Goal: Task Accomplishment & Management: Manage account settings

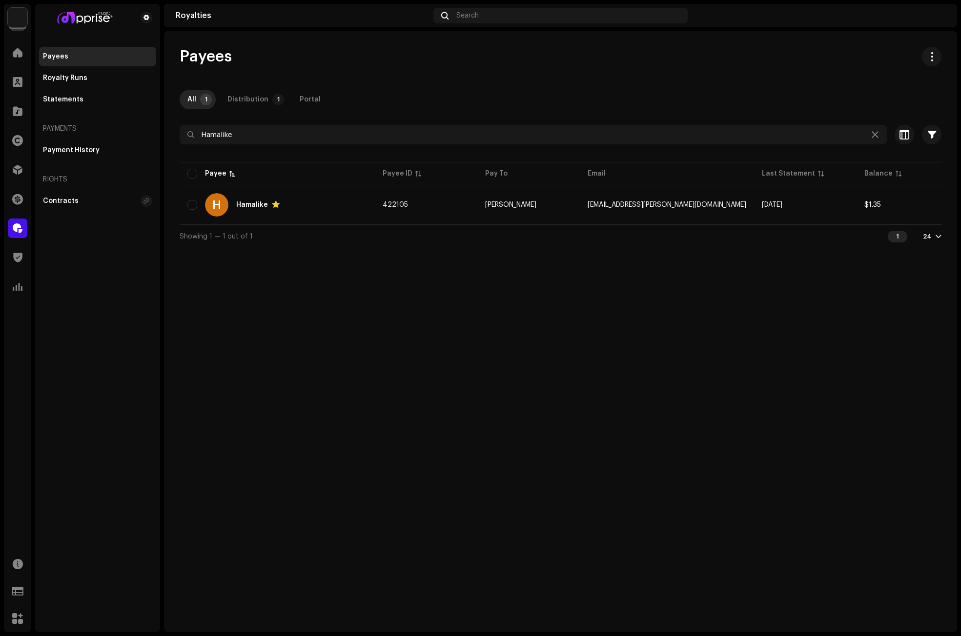
click at [874, 135] on icon at bounding box center [874, 135] width 7 height 8
click at [18, 52] on span at bounding box center [18, 53] width 10 height 8
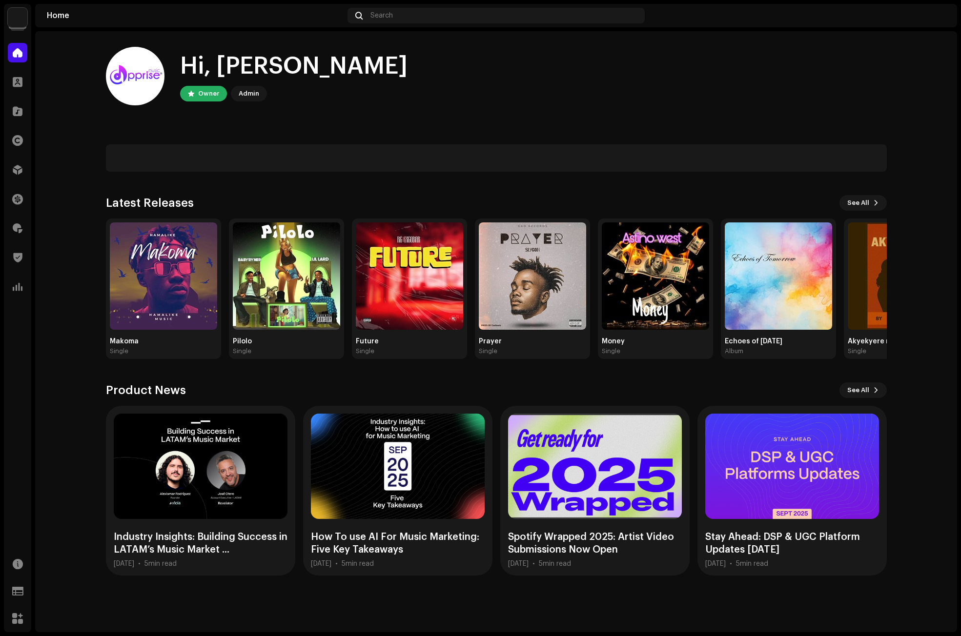
click at [473, 80] on div "Hi, [PERSON_NAME] Owner Admin" at bounding box center [496, 76] width 781 height 59
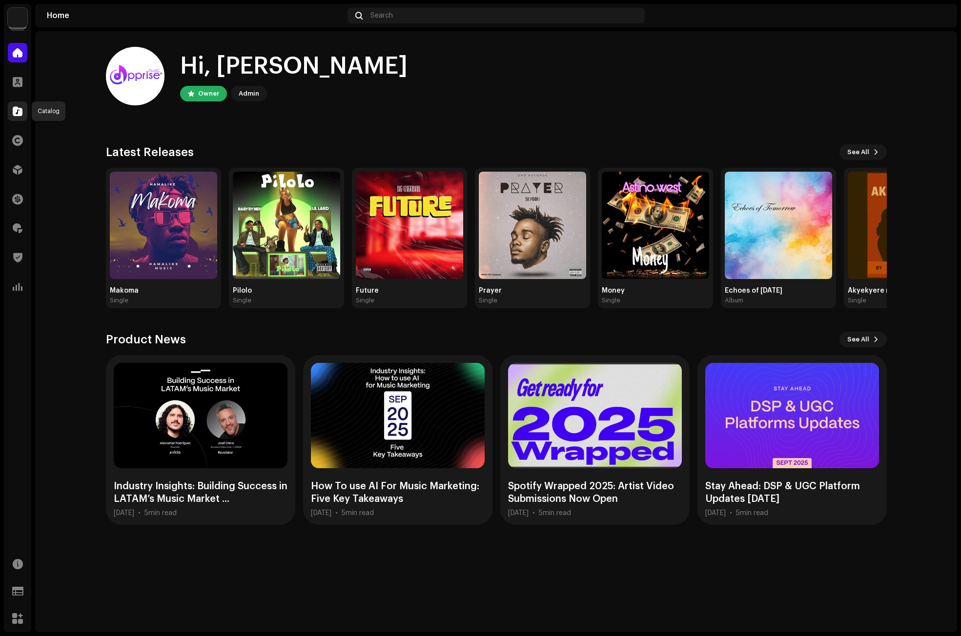
click at [16, 110] on span at bounding box center [18, 111] width 10 height 8
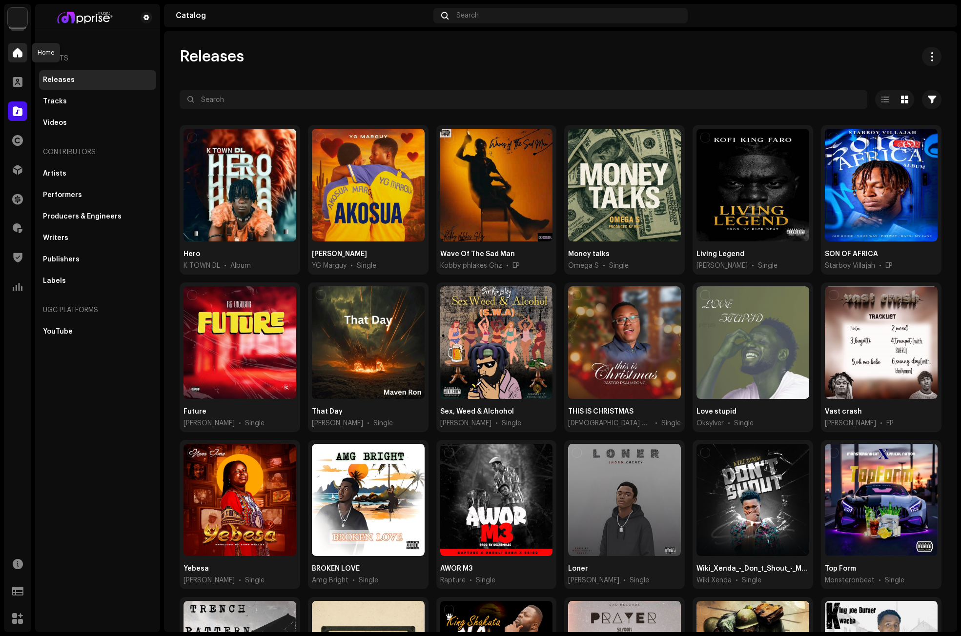
click at [21, 50] on span at bounding box center [18, 53] width 10 height 8
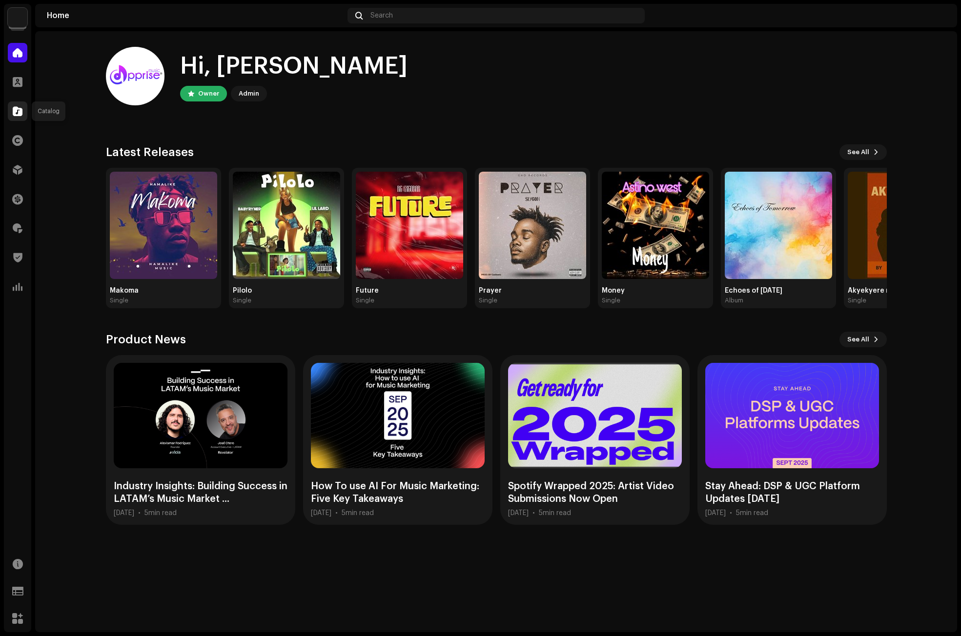
click at [15, 111] on span at bounding box center [18, 111] width 10 height 8
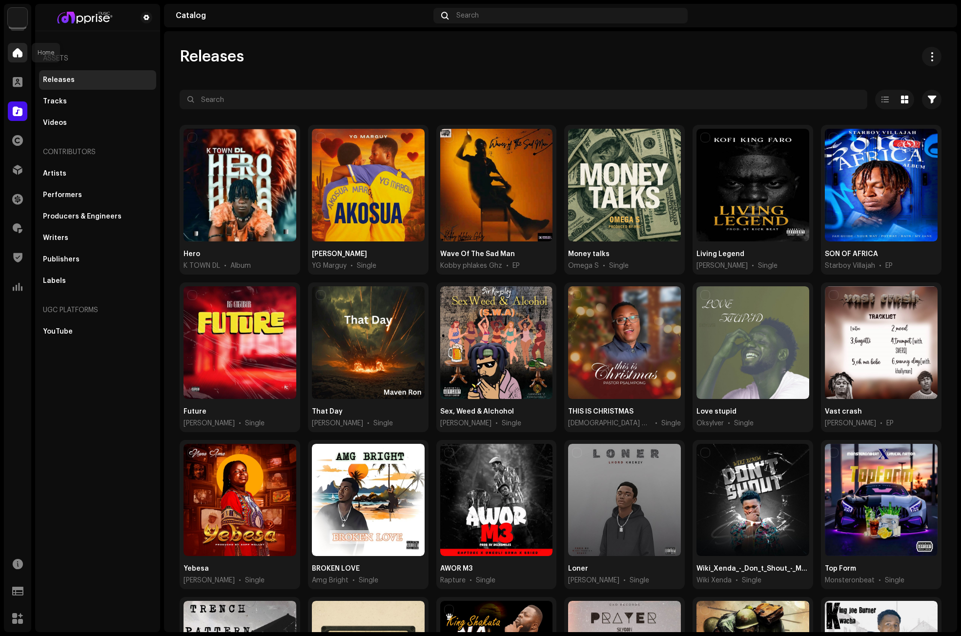
click at [11, 56] on div at bounding box center [18, 53] width 20 height 20
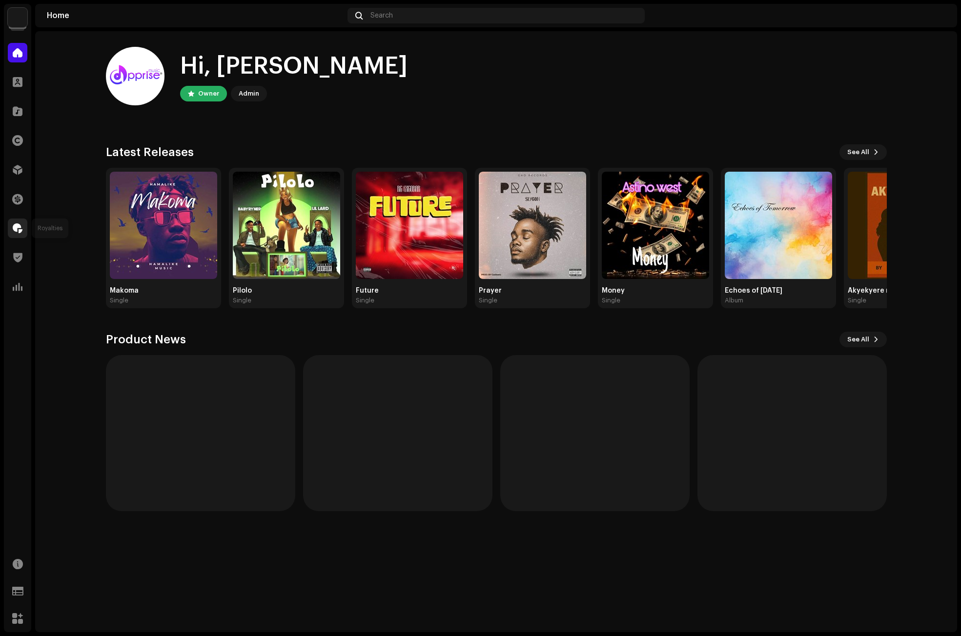
click at [15, 225] on span at bounding box center [18, 228] width 10 height 8
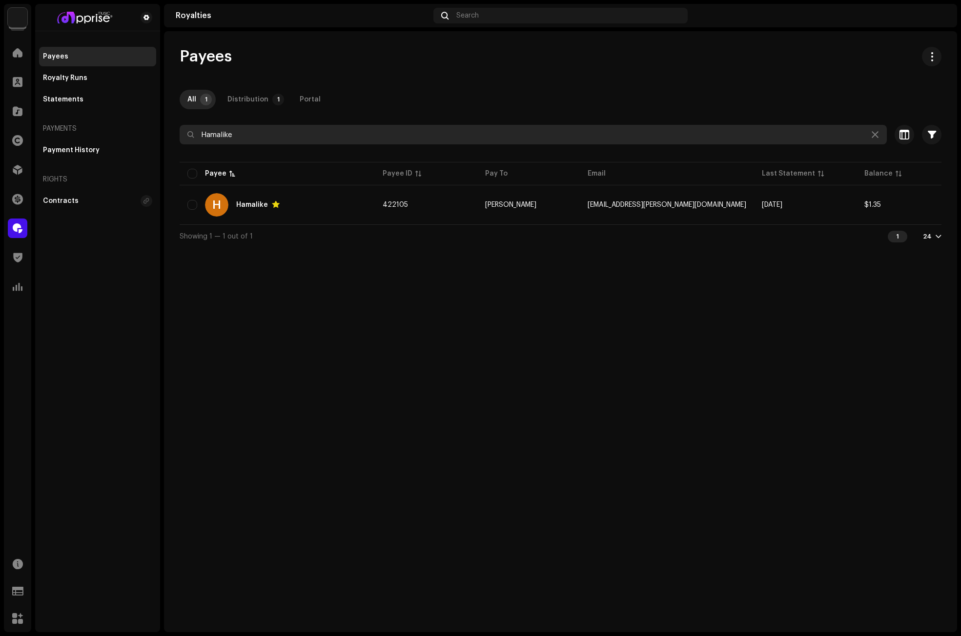
drag, startPoint x: 226, startPoint y: 139, endPoint x: 195, endPoint y: 141, distance: 31.8
click at [193, 139] on input "Hamalike" at bounding box center [533, 135] width 707 height 20
paste input "[EMAIL_ADDRESS][DOMAIN_NAME]"
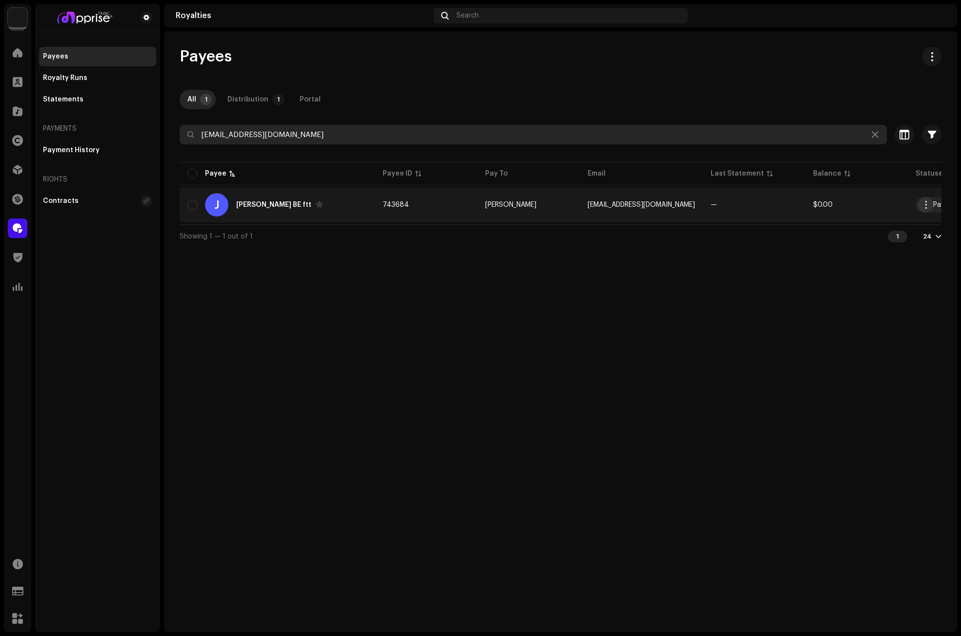
type input "[EMAIL_ADDRESS][DOMAIN_NAME]"
click at [923, 202] on span "button" at bounding box center [925, 205] width 7 height 8
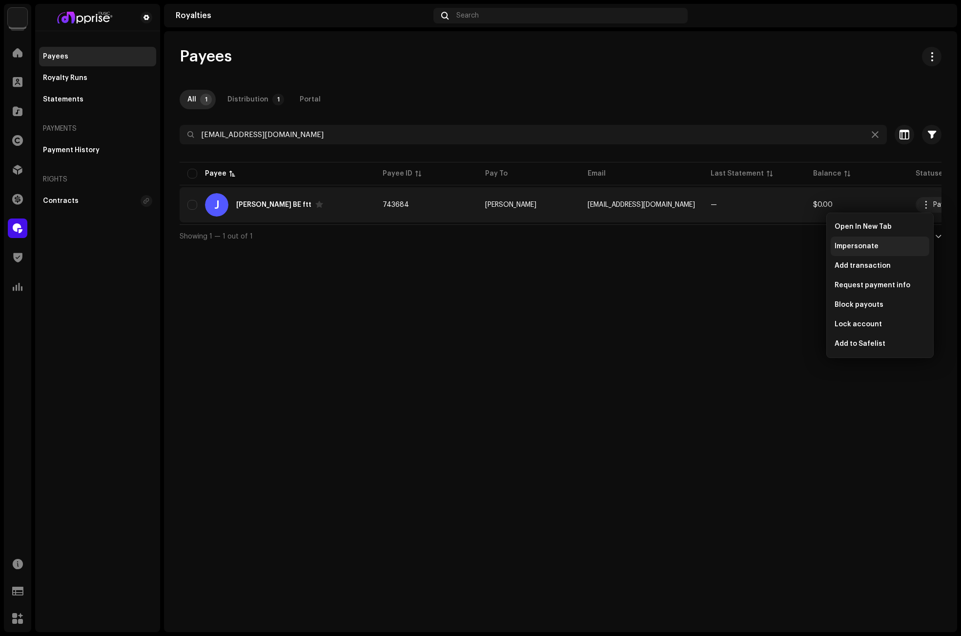
click at [848, 245] on span "Impersonate" at bounding box center [856, 246] width 44 height 8
